Goal: Information Seeking & Learning: Compare options

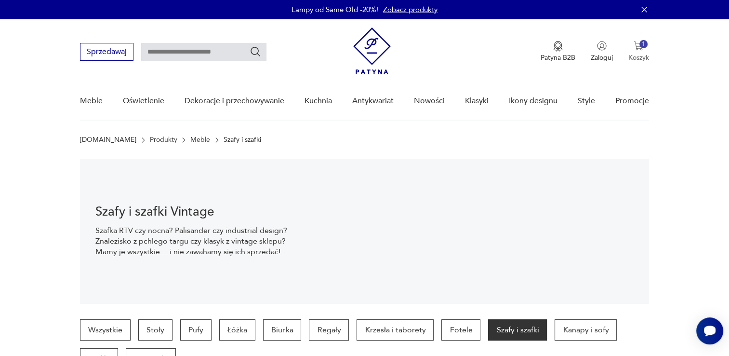
click at [642, 50] on img "button" at bounding box center [639, 46] width 10 height 10
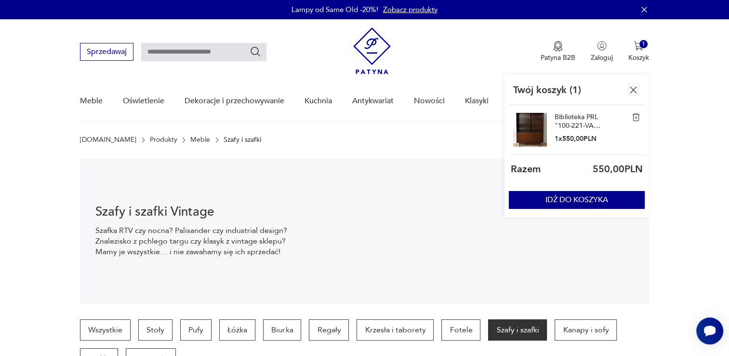
click at [577, 118] on link "Biblioteka PRL "100-221-VAR" 1972r." at bounding box center [579, 121] width 48 height 17
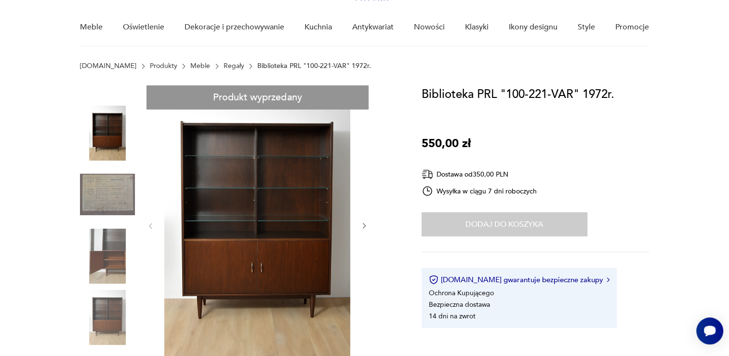
scroll to position [111, 0]
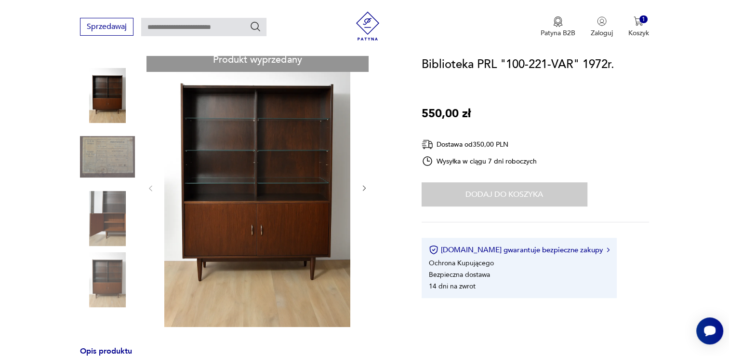
click at [255, 221] on img at bounding box center [257, 187] width 186 height 279
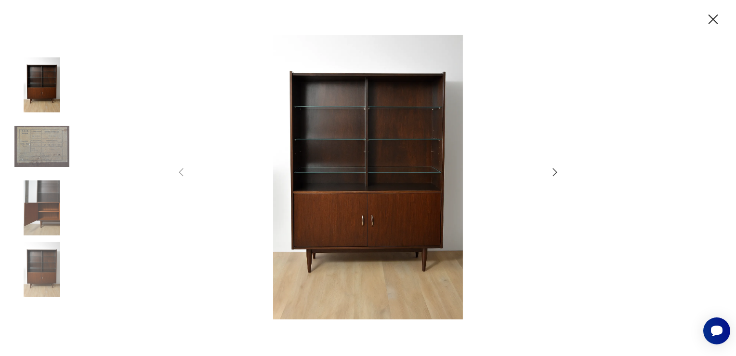
click at [554, 172] on icon "button" at bounding box center [555, 172] width 12 height 12
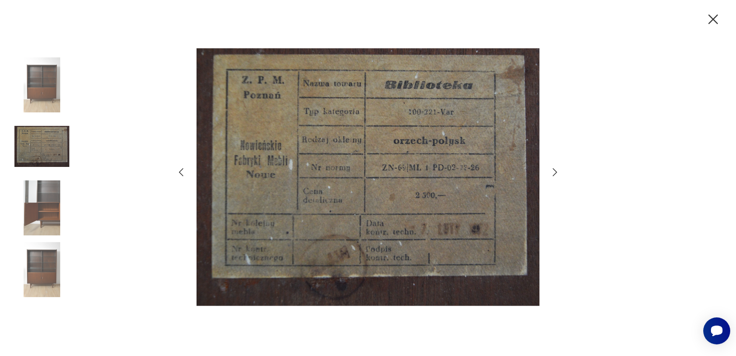
click at [554, 172] on icon "button" at bounding box center [555, 172] width 12 height 12
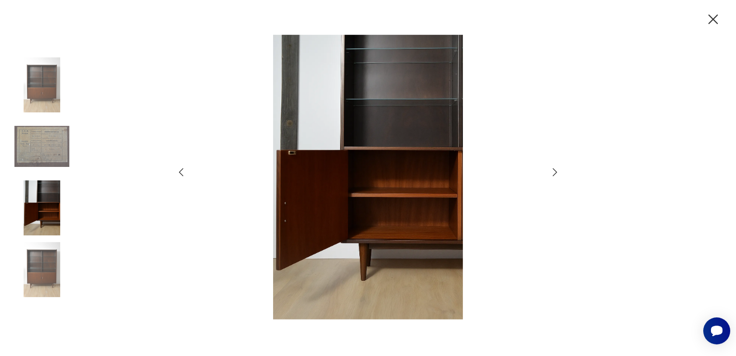
click at [554, 172] on icon "button" at bounding box center [555, 172] width 12 height 12
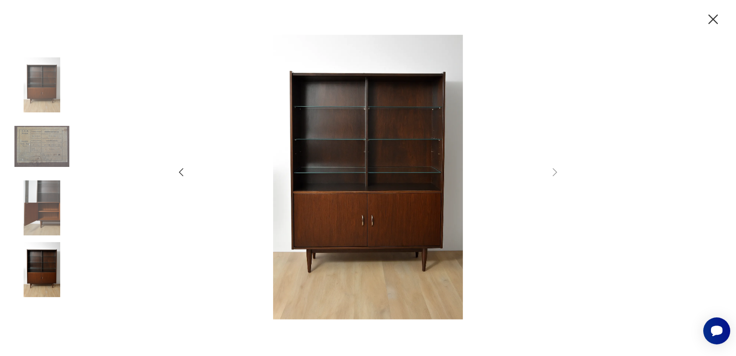
click at [715, 20] on icon "button" at bounding box center [714, 19] width 10 height 10
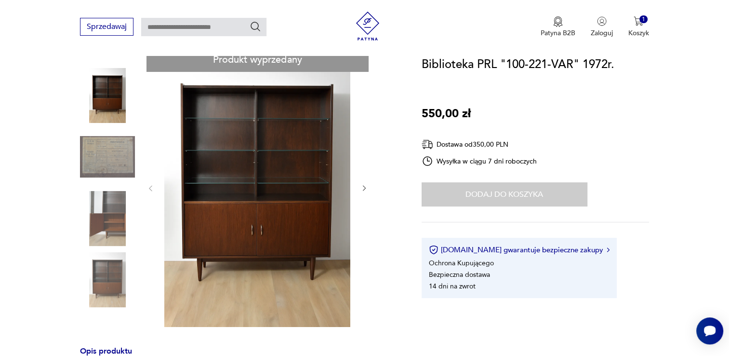
click at [11, 55] on div "Sprzedawaj Patyna B2B Zaloguj 1 Koszyk Twój koszyk ( 1 ) Biblioteka PRL "100-22…" at bounding box center [364, 27] width 729 height 55
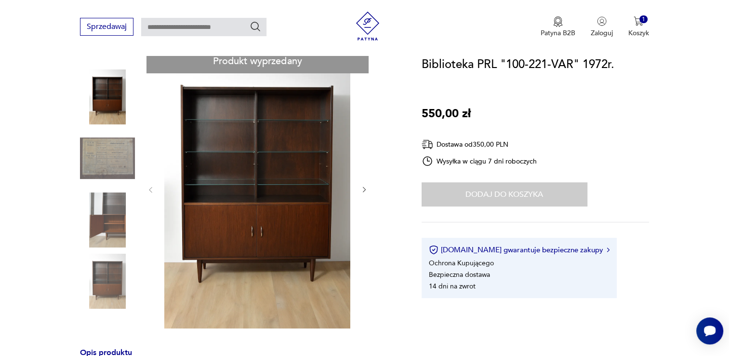
scroll to position [0, 0]
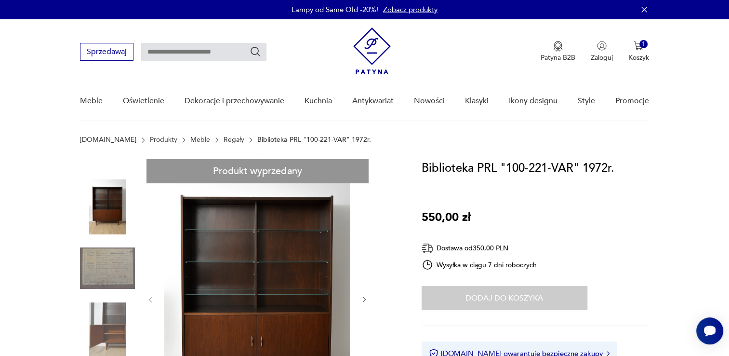
click at [224, 140] on link "Regały" at bounding box center [234, 140] width 21 height 8
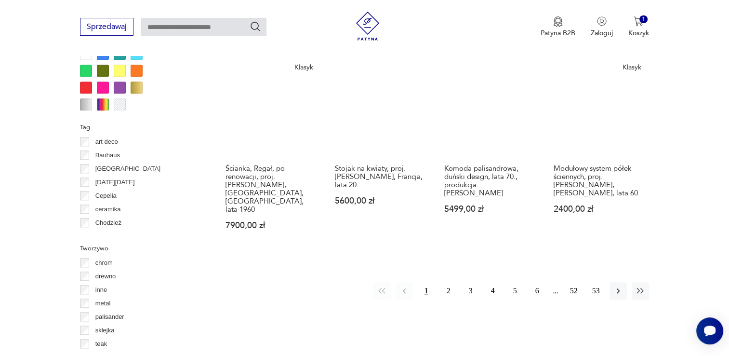
scroll to position [981, 0]
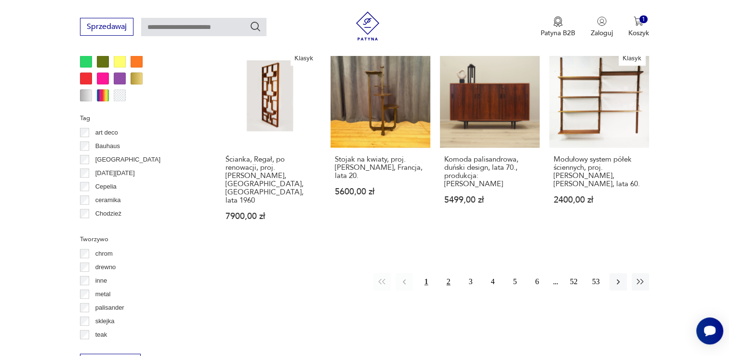
click at [449, 273] on button "2" at bounding box center [448, 281] width 17 height 17
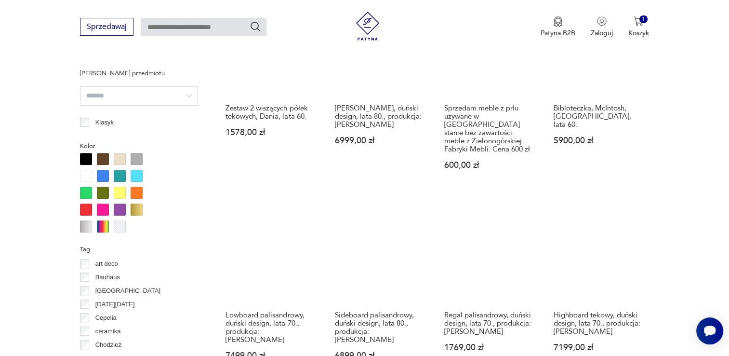
scroll to position [951, 0]
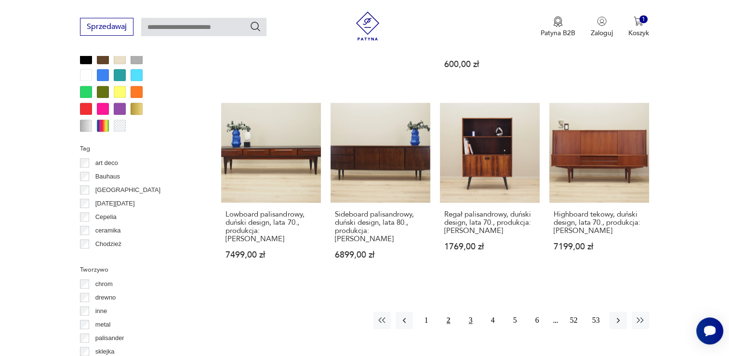
click at [472, 311] on button "3" at bounding box center [470, 319] width 17 height 17
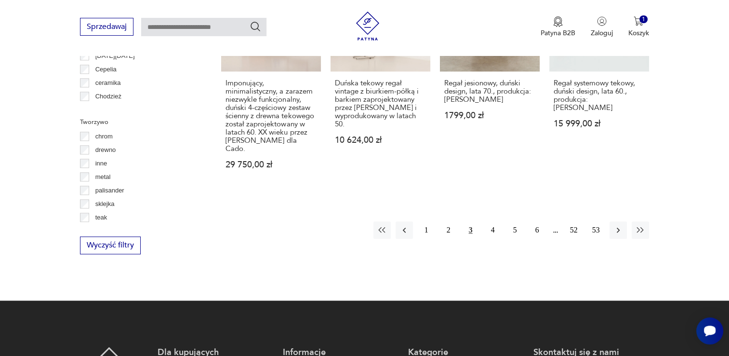
scroll to position [1096, 0]
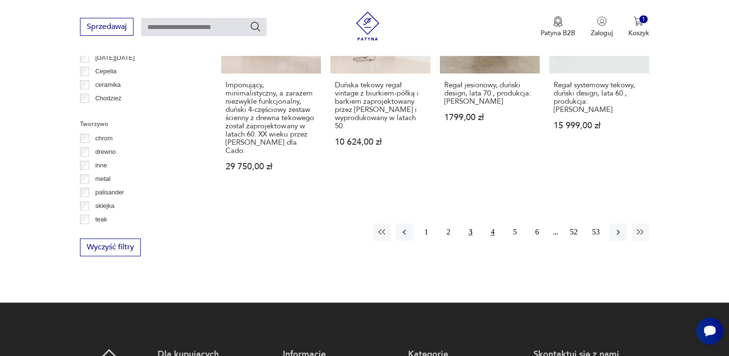
click at [488, 223] on button "4" at bounding box center [492, 231] width 17 height 17
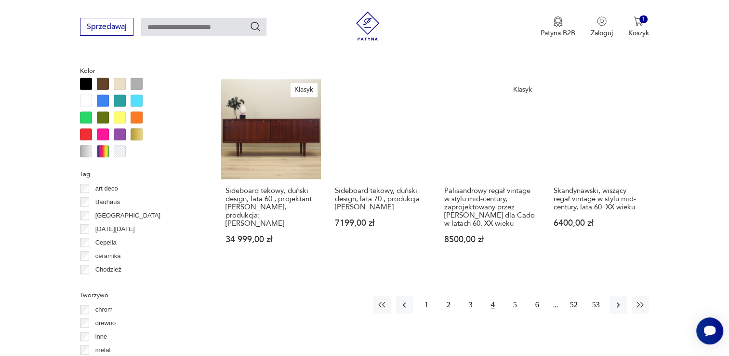
scroll to position [929, 0]
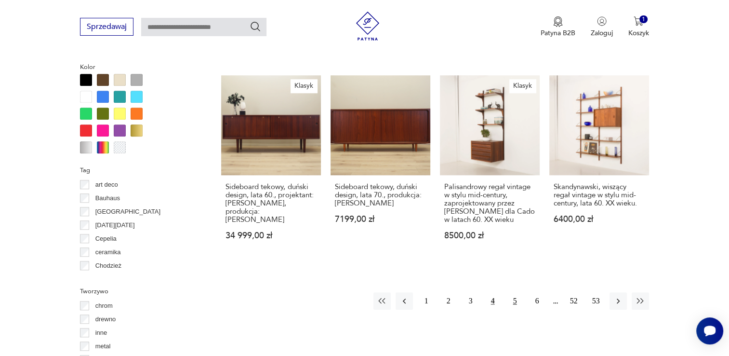
click at [517, 299] on button "5" at bounding box center [515, 300] width 17 height 17
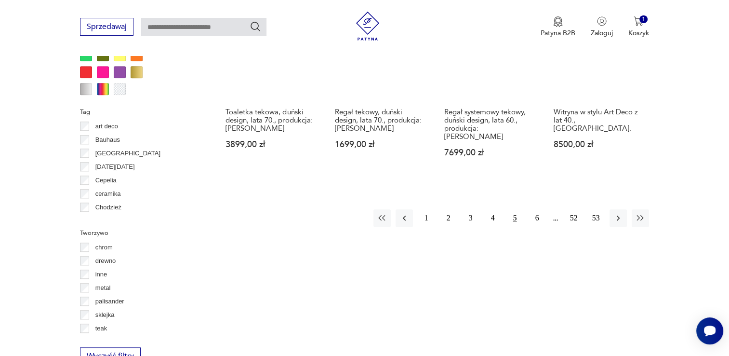
scroll to position [991, 0]
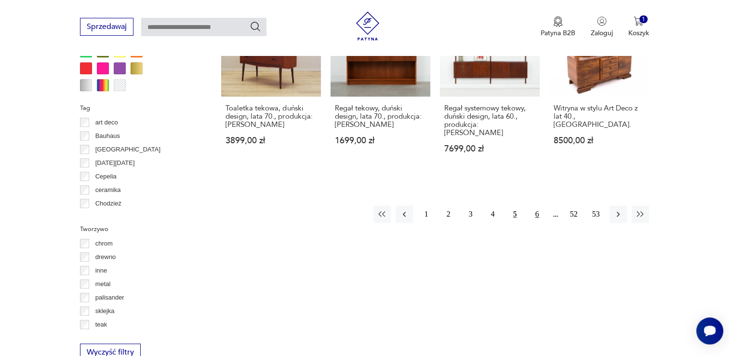
click at [538, 205] on button "6" at bounding box center [537, 213] width 17 height 17
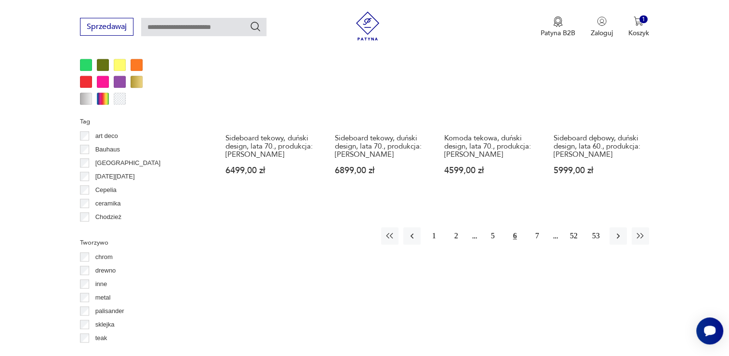
scroll to position [980, 0]
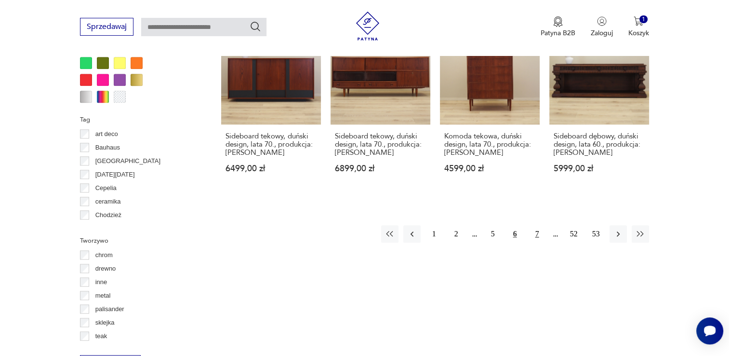
click at [540, 225] on button "7" at bounding box center [537, 233] width 17 height 17
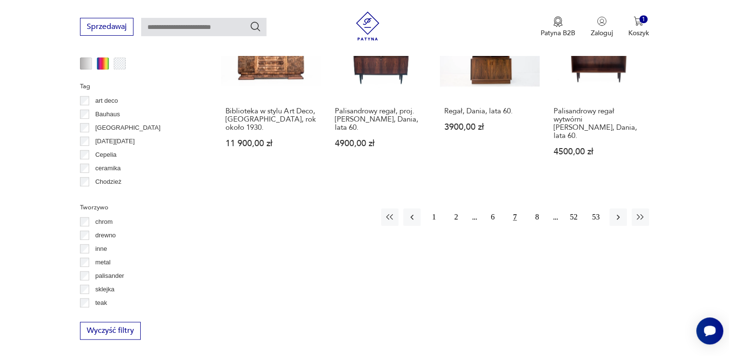
scroll to position [1003, 0]
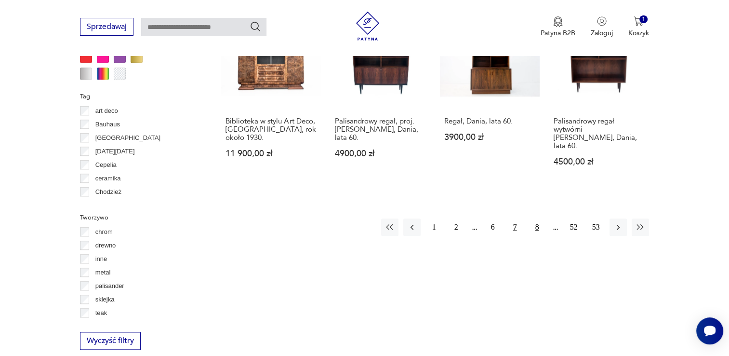
click at [536, 218] on button "8" at bounding box center [537, 226] width 17 height 17
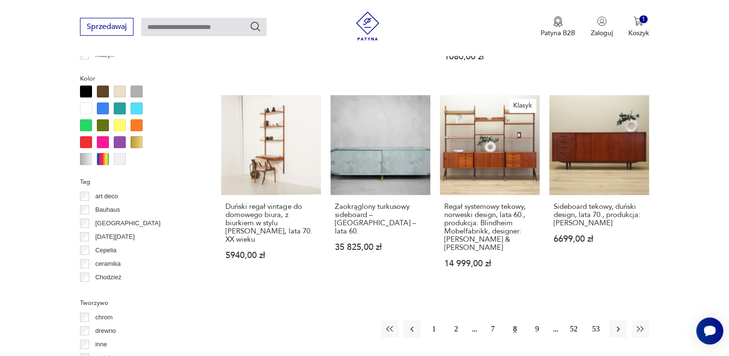
scroll to position [916, 0]
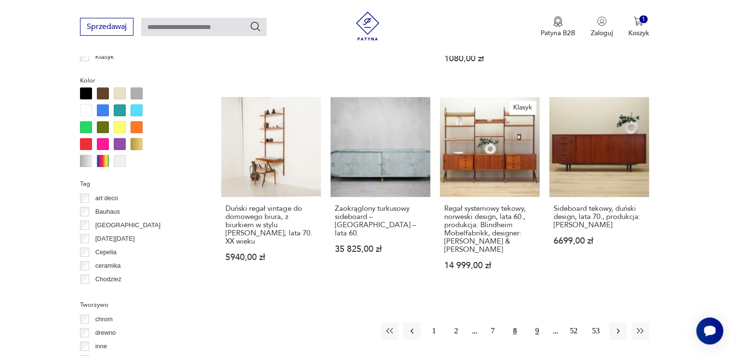
click at [537, 322] on button "9" at bounding box center [537, 330] width 17 height 17
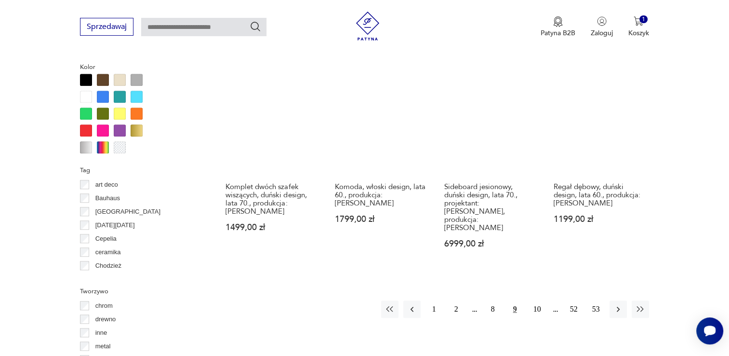
scroll to position [935, 0]
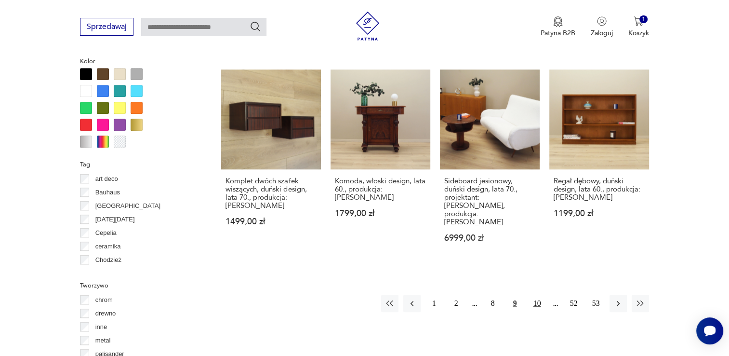
click at [537, 294] on button "10" at bounding box center [537, 302] width 17 height 17
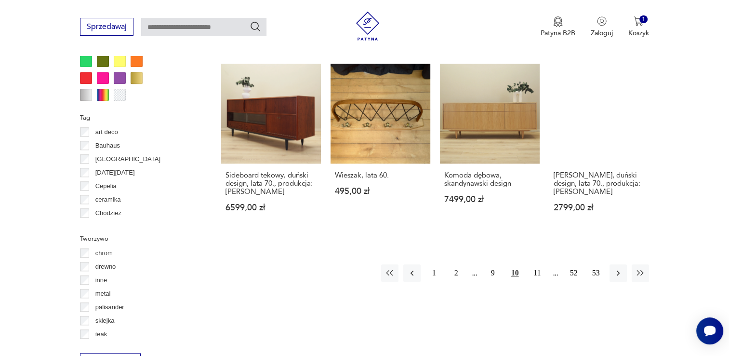
scroll to position [988, 0]
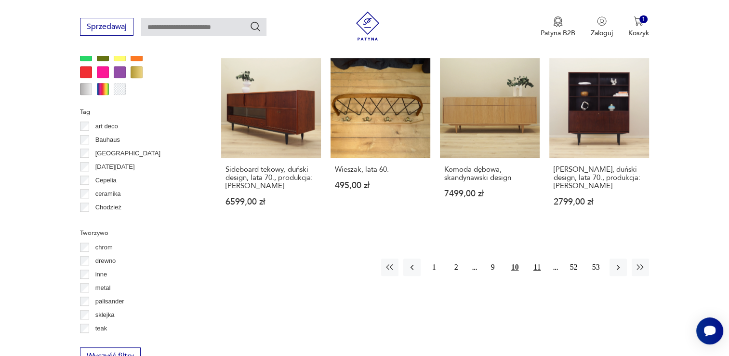
click at [538, 258] on button "11" at bounding box center [537, 266] width 17 height 17
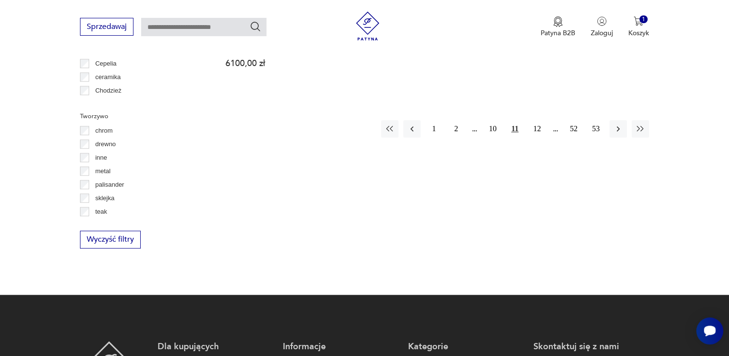
scroll to position [1102, 0]
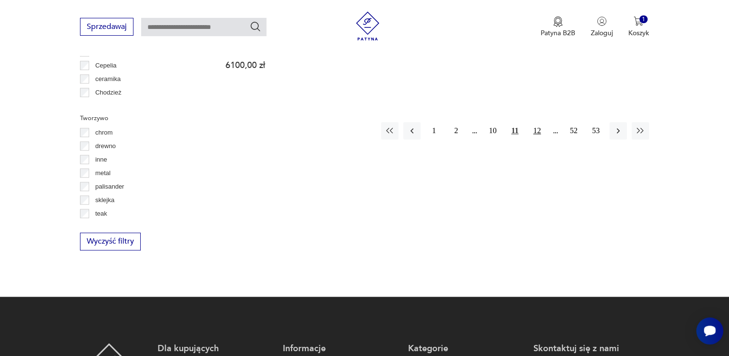
click at [537, 122] on button "12" at bounding box center [537, 130] width 17 height 17
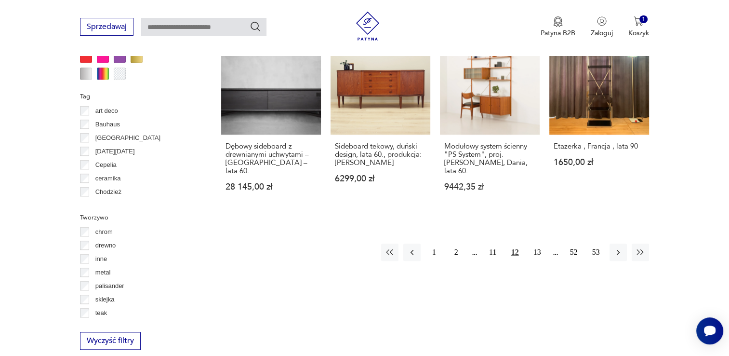
scroll to position [1025, 0]
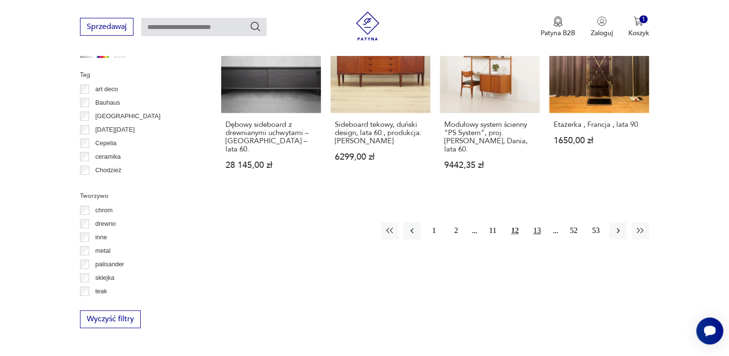
click at [539, 222] on button "13" at bounding box center [537, 230] width 17 height 17
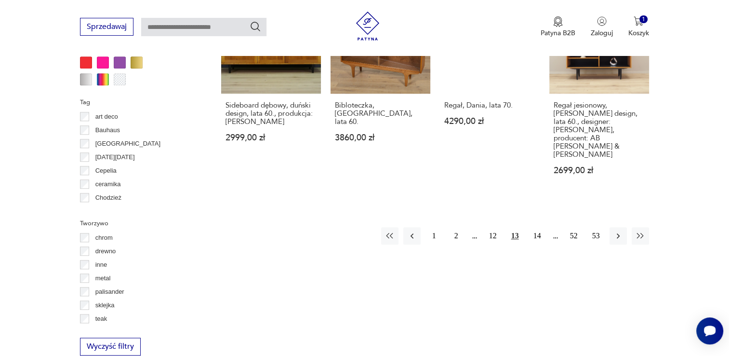
scroll to position [1077, 0]
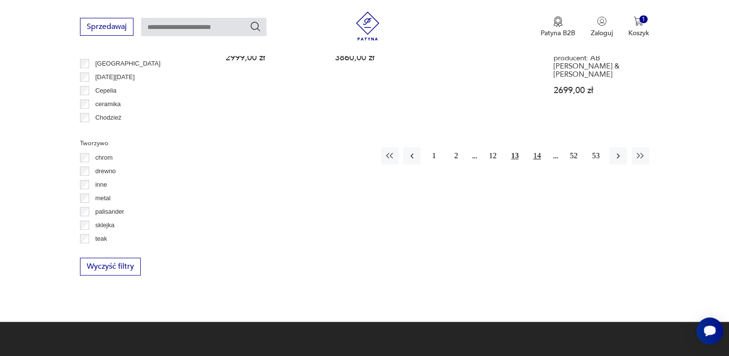
click at [540, 147] on button "14" at bounding box center [537, 155] width 17 height 17
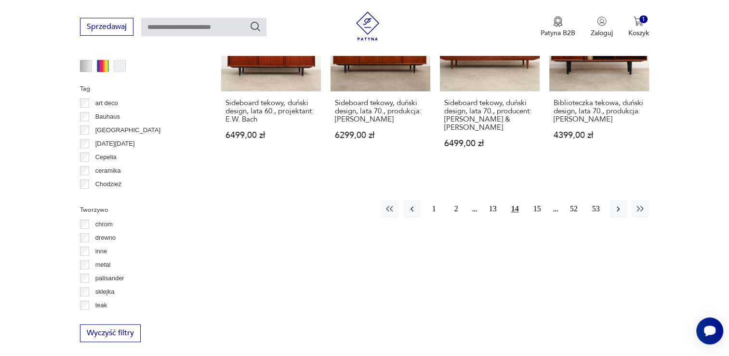
scroll to position [1075, 0]
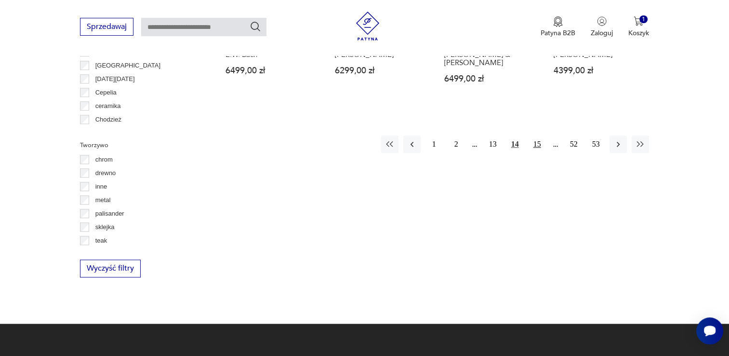
click at [538, 136] on button "15" at bounding box center [537, 143] width 17 height 17
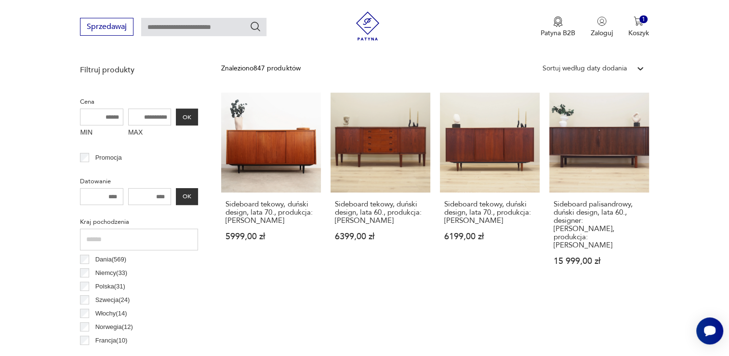
scroll to position [362, 0]
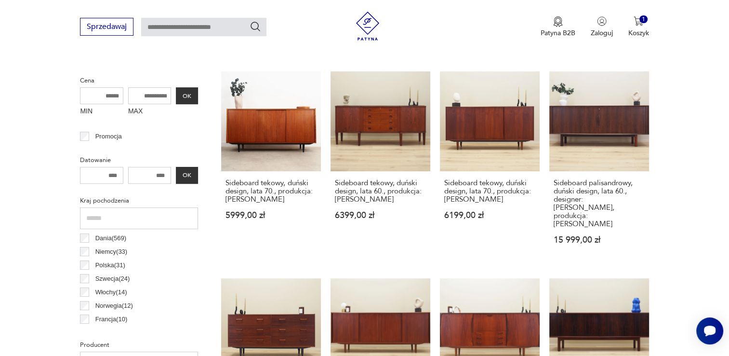
click at [152, 98] on input "MAX" at bounding box center [149, 95] width 43 height 17
type input "****"
click at [190, 93] on button "OK" at bounding box center [187, 95] width 22 height 17
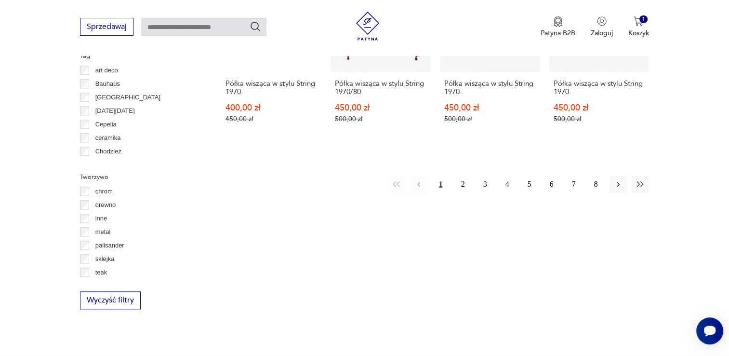
scroll to position [1055, 0]
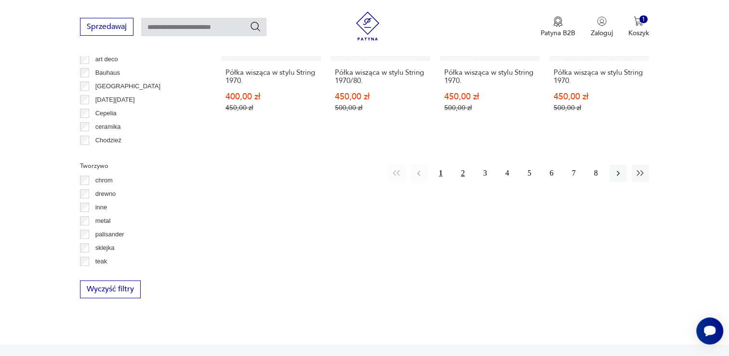
click at [462, 164] on button "2" at bounding box center [462, 172] width 17 height 17
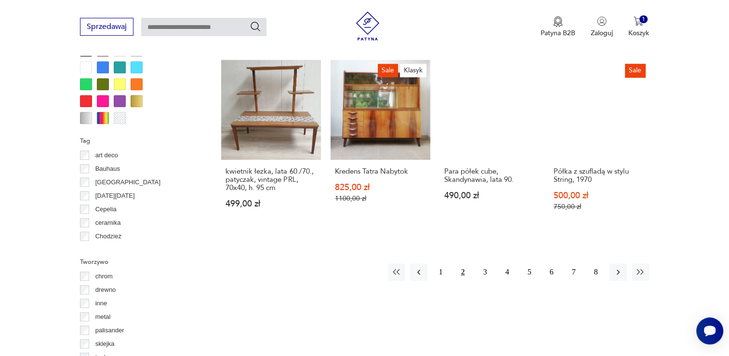
scroll to position [961, 0]
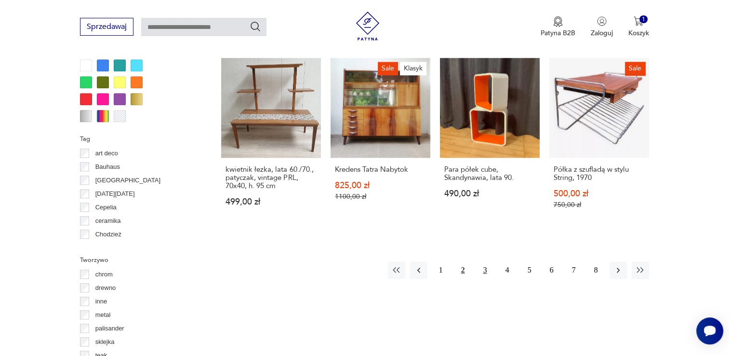
click at [486, 266] on button "3" at bounding box center [485, 269] width 17 height 17
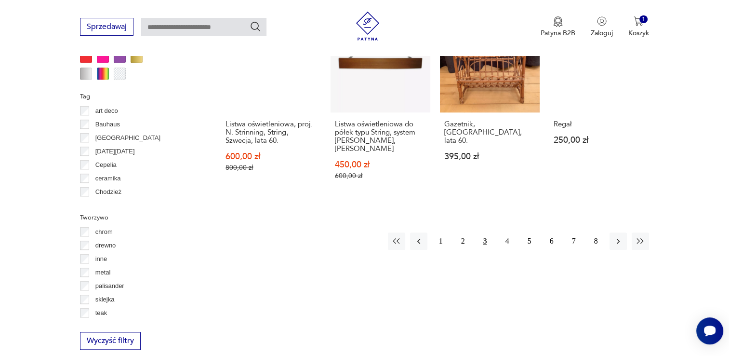
scroll to position [1057, 0]
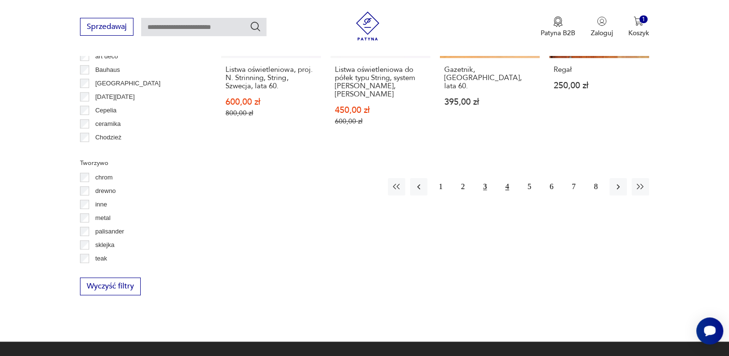
click at [508, 178] on button "4" at bounding box center [507, 186] width 17 height 17
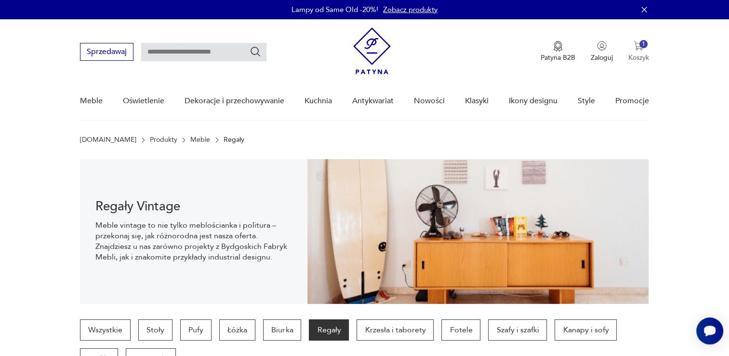
click at [642, 45] on div "1" at bounding box center [644, 44] width 8 height 8
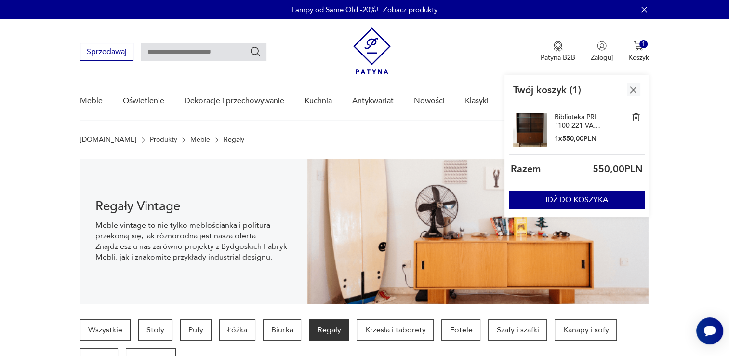
click at [580, 119] on link "Biblioteka PRL "100-221-VAR" 1972r." at bounding box center [579, 121] width 48 height 17
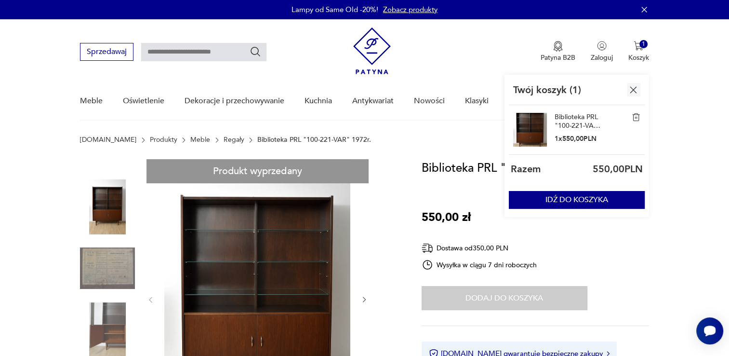
click at [278, 300] on img at bounding box center [257, 298] width 186 height 279
